Goal: Transaction & Acquisition: Purchase product/service

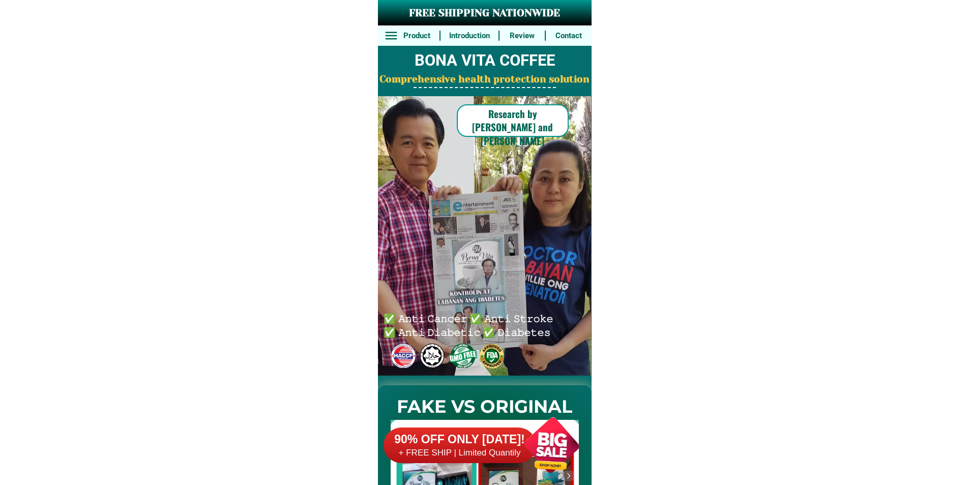
click at [508, 434] on div "90% OFF ONLY [DATE]! + FREE SHIP | Limited Quantily" at bounding box center [487, 445] width 208 height 80
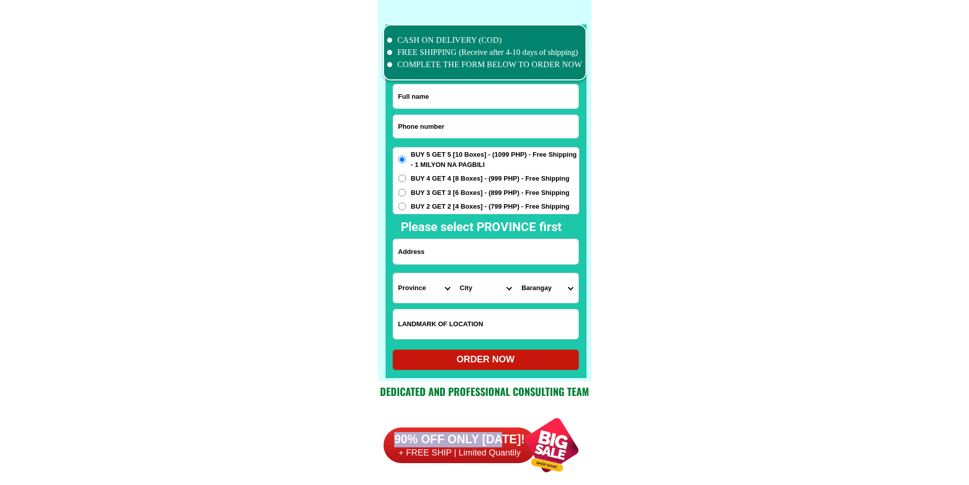
scroll to position [7905, 0]
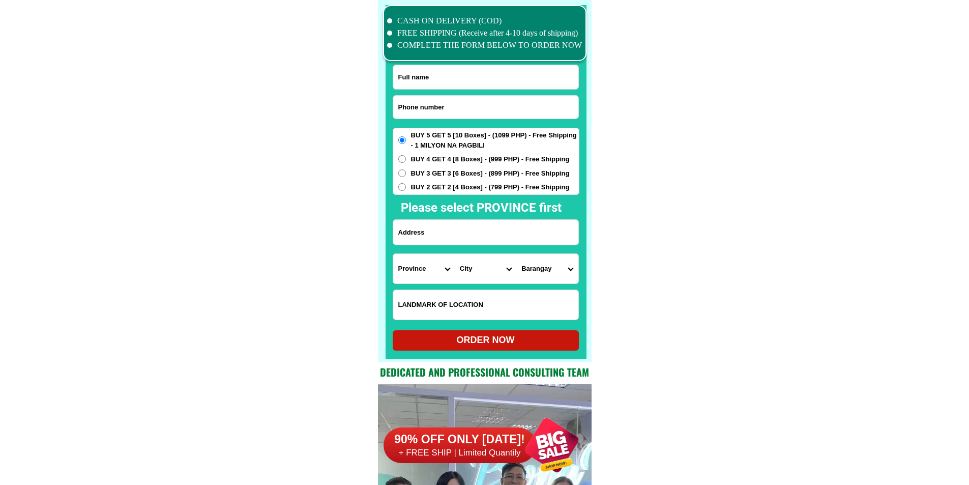
click at [454, 108] on input "Input phone_number" at bounding box center [485, 107] width 185 height 23
paste input "09999860289"
type input "09999860289"
click at [421, 75] on input "Input full_name" at bounding box center [485, 77] width 185 height 24
paste input "[PERSON_NAME]"
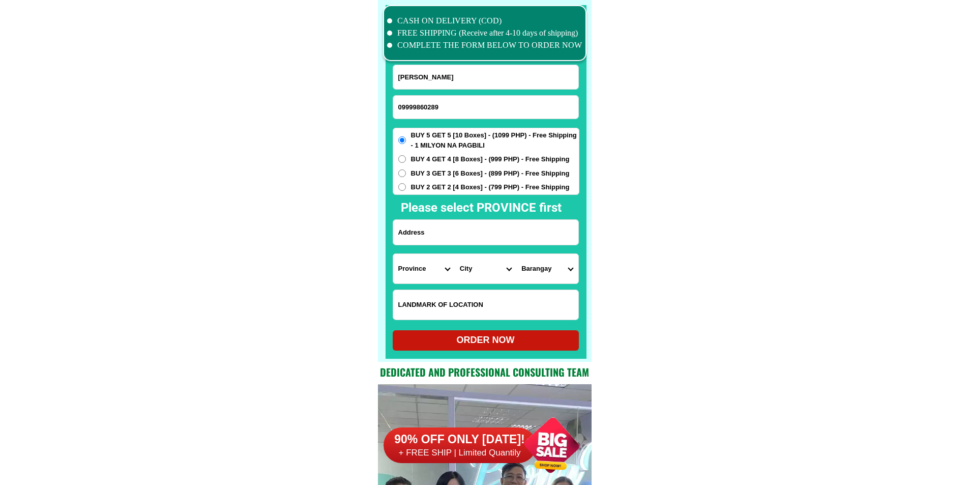
type input "[PERSON_NAME]"
click at [478, 197] on form "[PERSON_NAME] 09999860289 ORDER NOW Province [GEOGRAPHIC_DATA] [GEOGRAPHIC_DATA…" at bounding box center [486, 208] width 187 height 286
click at [470, 189] on span "BUY 2 GET 2 [4 Boxes] - (799 PHP) - Free Shipping" at bounding box center [490, 187] width 159 height 10
click at [406, 189] on input "BUY 2 GET 2 [4 Boxes] - (799 PHP) - Free Shipping" at bounding box center [402, 187] width 8 height 8
radio input "true"
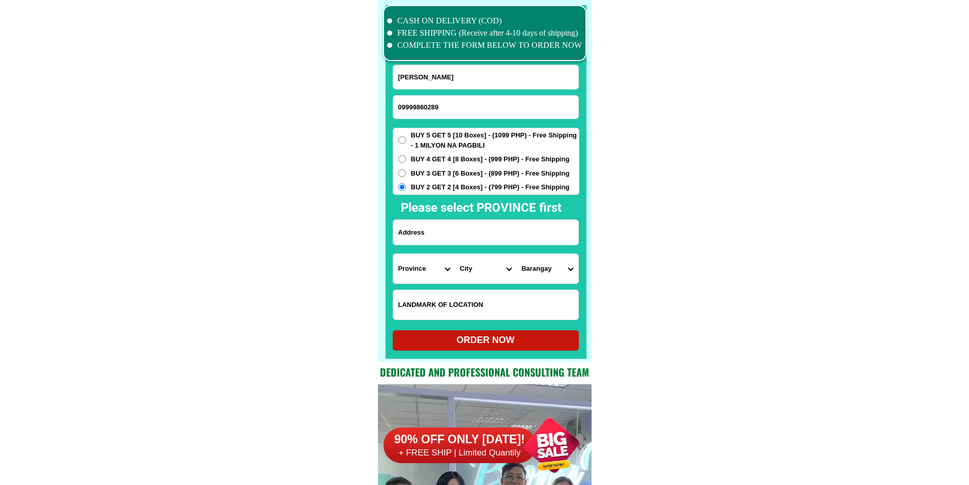
click at [464, 242] on input "Input address" at bounding box center [485, 232] width 185 height 25
paste input "34 aquarius [GEOGRAPHIC_DATA] cupang antipolo city [GEOGRAPHIC_DATA] cubao [PER…"
type input "34 aquarius [GEOGRAPHIC_DATA] cupang antipolo city [GEOGRAPHIC_DATA] cubao [PER…"
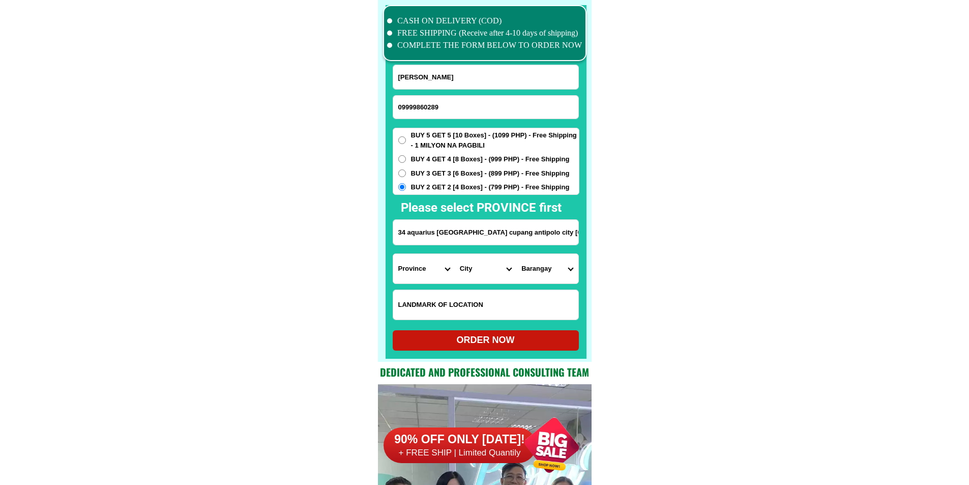
drag, startPoint x: 454, startPoint y: 228, endPoint x: 608, endPoint y: 239, distance: 154.5
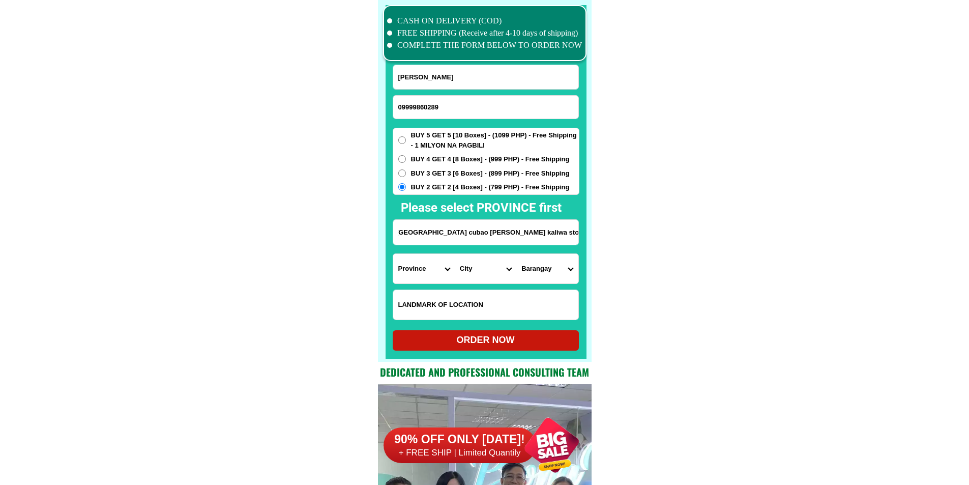
scroll to position [0, 0]
click at [430, 267] on select "Province [GEOGRAPHIC_DATA] [GEOGRAPHIC_DATA] [GEOGRAPHIC_DATA] [GEOGRAPHIC_DATA…" at bounding box center [424, 268] width 62 height 29
select select "63_993"
click at [466, 267] on select "City" at bounding box center [486, 268] width 62 height 29
select select "63_993568"
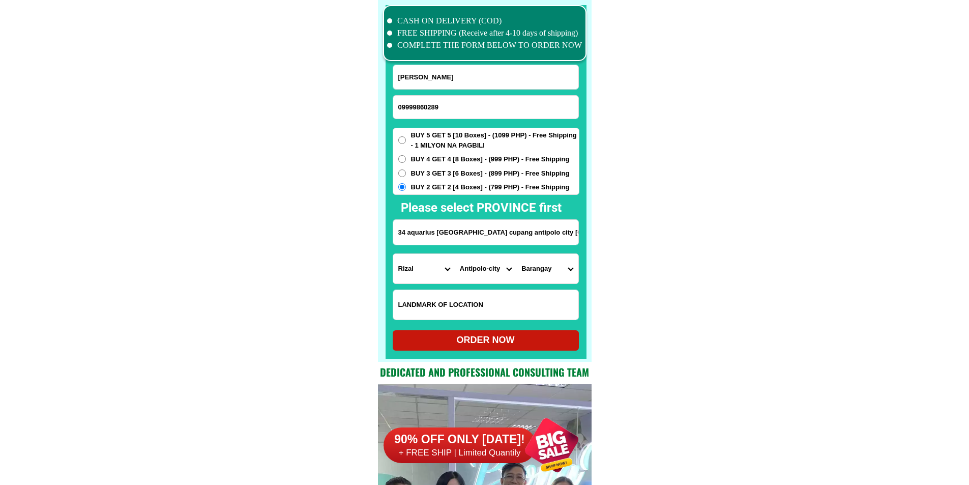
click at [455, 254] on select "City Angono Antipolo-city [GEOGRAPHIC_DATA] [GEOGRAPHIC_DATA] [GEOGRAPHIC_DATA]…" at bounding box center [486, 268] width 62 height 29
click at [552, 281] on select "[GEOGRAPHIC_DATA] nayon [GEOGRAPHIC_DATA] [GEOGRAPHIC_DATA] [GEOGRAPHIC_DATA] D…" at bounding box center [547, 268] width 62 height 29
select select "63_9935685390"
drag, startPoint x: 682, startPoint y: 297, endPoint x: 664, endPoint y: 307, distance: 20.5
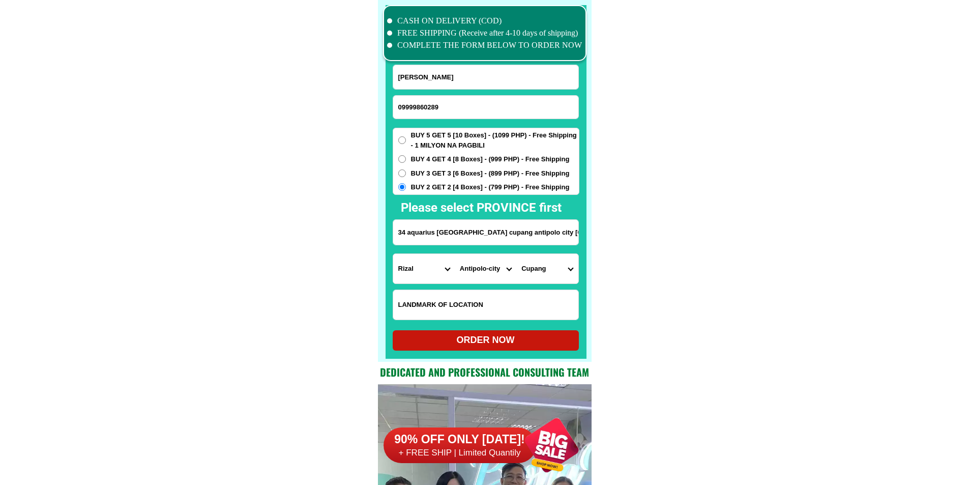
click at [522, 352] on div at bounding box center [485, 181] width 201 height 353
click at [523, 333] on div "ORDER NOW" at bounding box center [486, 340] width 186 height 20
radio input "true"
